Goal: Communication & Community: Share content

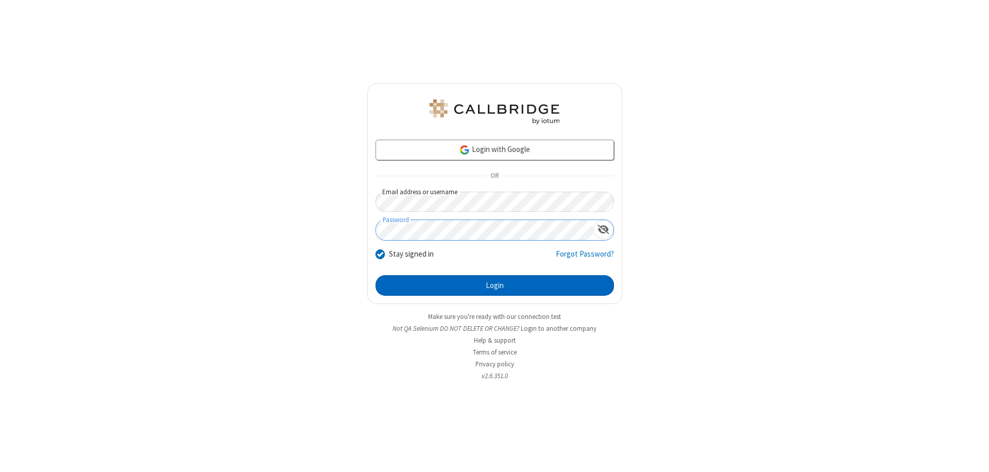
click at [494, 285] on button "Login" at bounding box center [494, 285] width 238 height 21
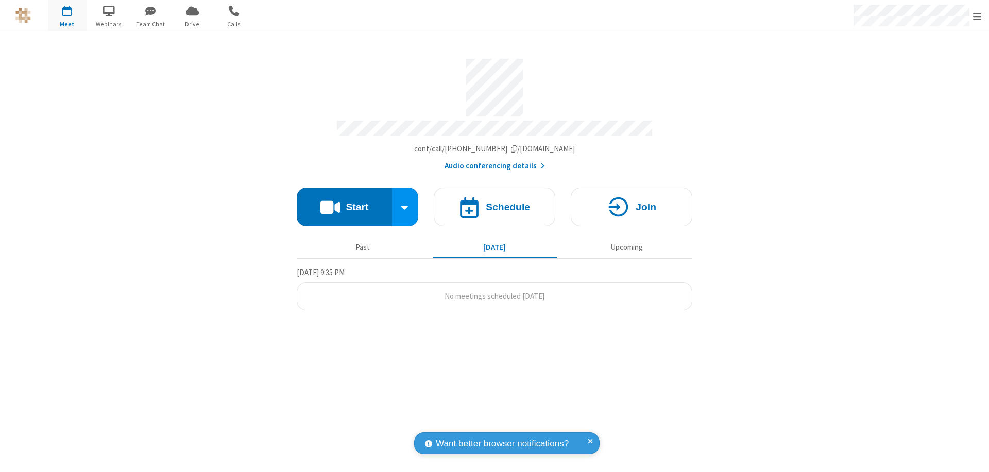
click at [344, 202] on button "Start" at bounding box center [344, 206] width 95 height 39
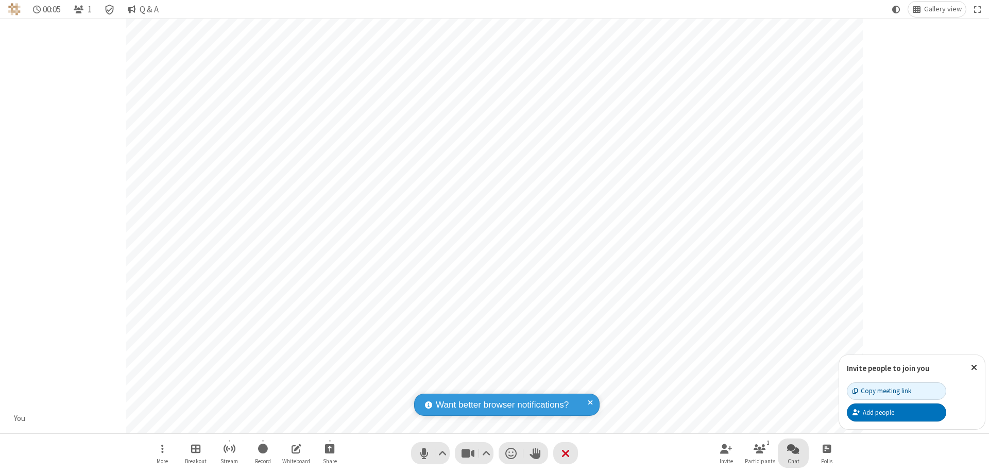
click at [793, 448] on span "Open chat" at bounding box center [793, 448] width 12 height 13
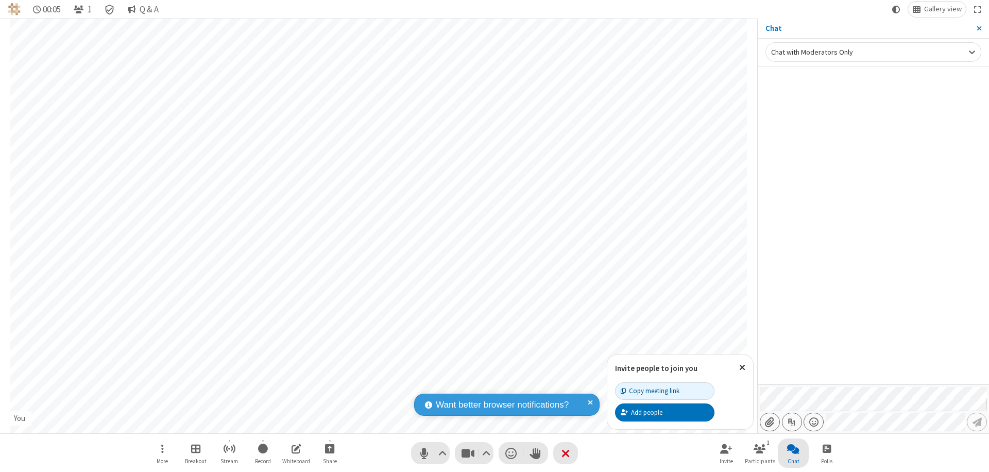
type input "C:\fakepath\doc_test.docx"
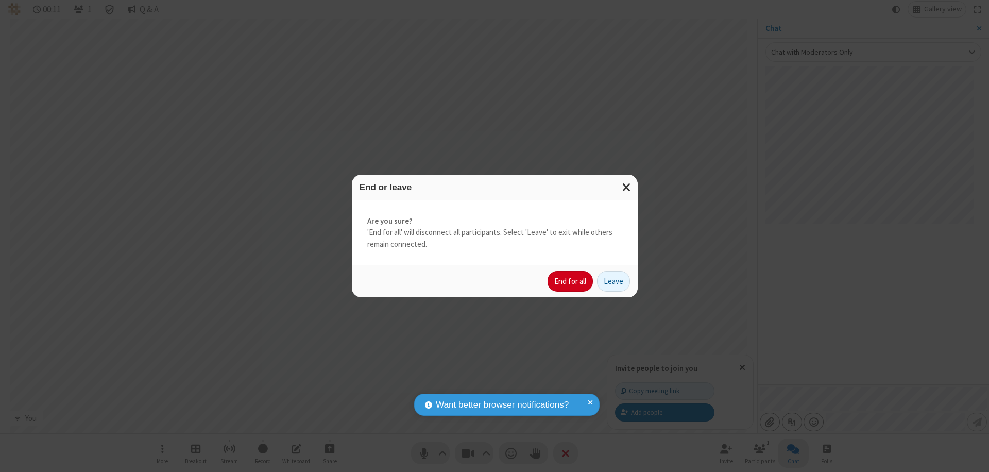
click at [571, 281] on button "End for all" at bounding box center [569, 281] width 45 height 21
